Goal: Find specific page/section: Find specific page/section

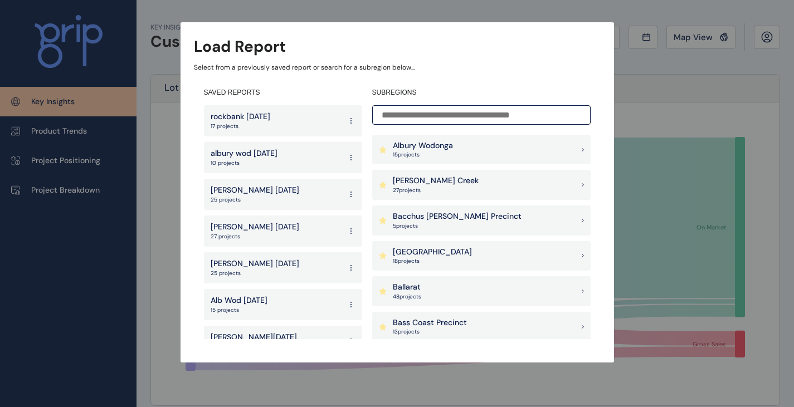
click at [448, 114] on input at bounding box center [481, 115] width 218 height 20
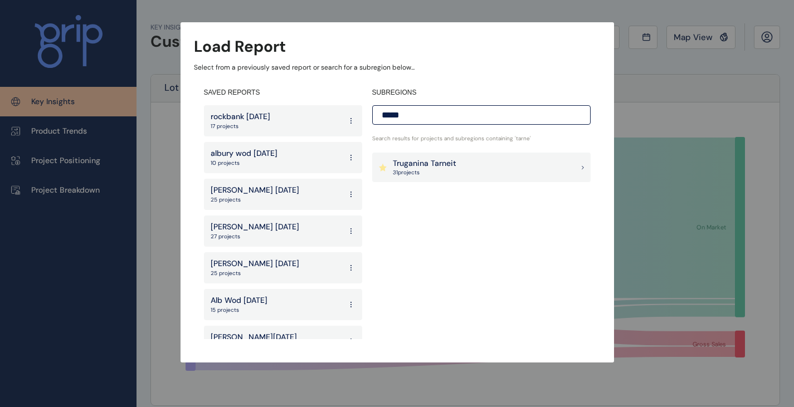
type input "*****"
click at [527, 177] on div "Truganina Tarneit 31 project s" at bounding box center [481, 168] width 218 height 30
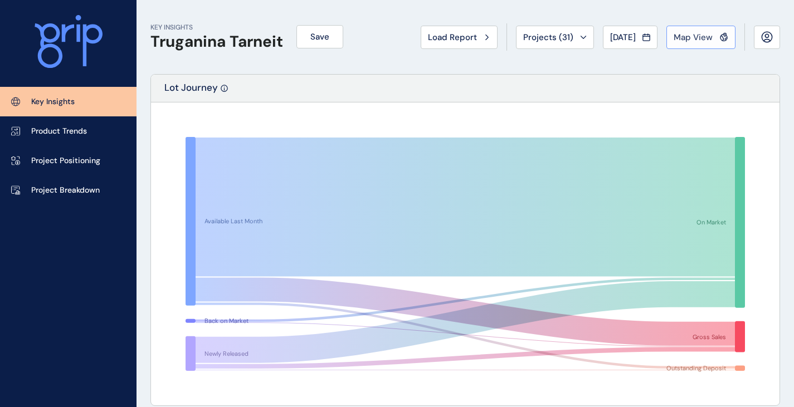
click at [712, 36] on span "Map View" at bounding box center [693, 37] width 39 height 11
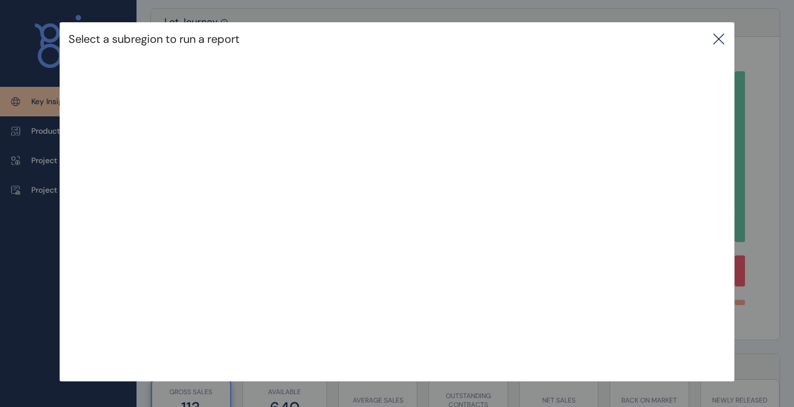
scroll to position [111, 0]
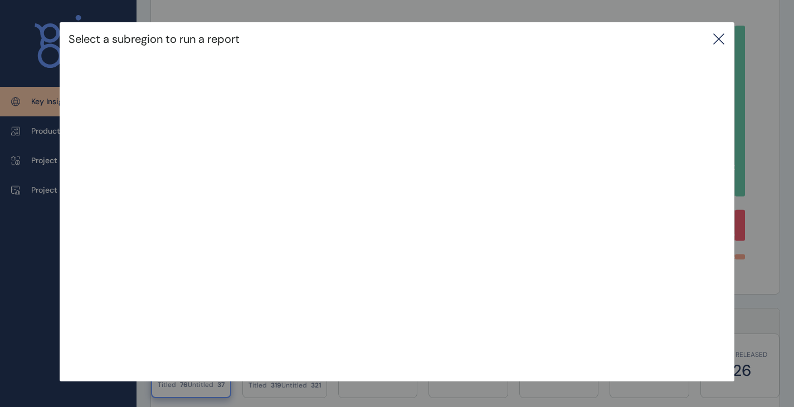
click at [725, 45] on icon at bounding box center [718, 38] width 13 height 13
